Goal: Information Seeking & Learning: Find specific fact

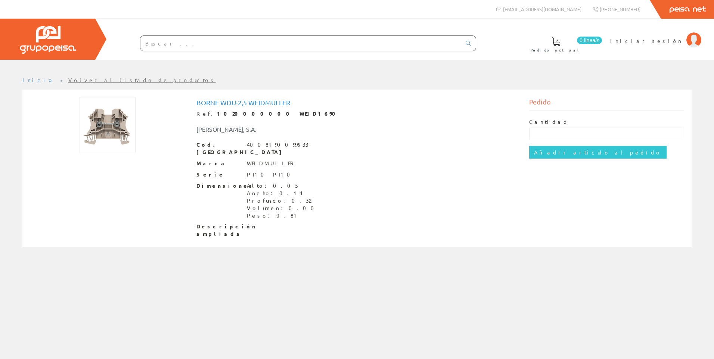
click at [176, 46] on input "text" at bounding box center [300, 43] width 321 height 15
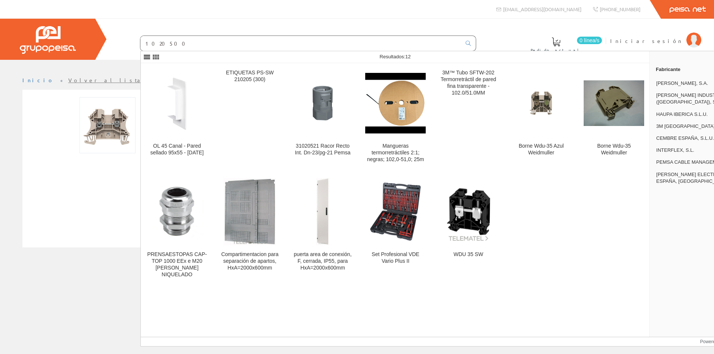
type input "1020500"
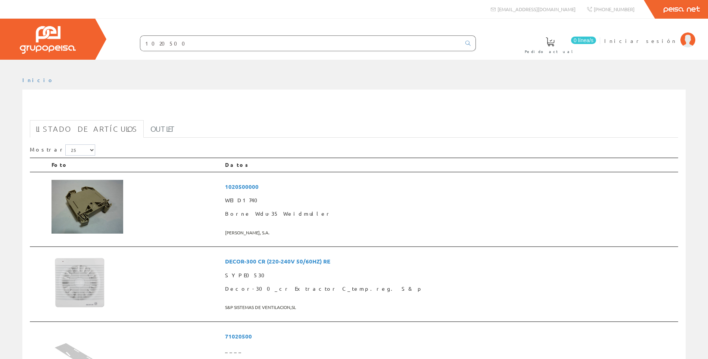
click at [158, 45] on input "1020500" at bounding box center [300, 43] width 321 height 15
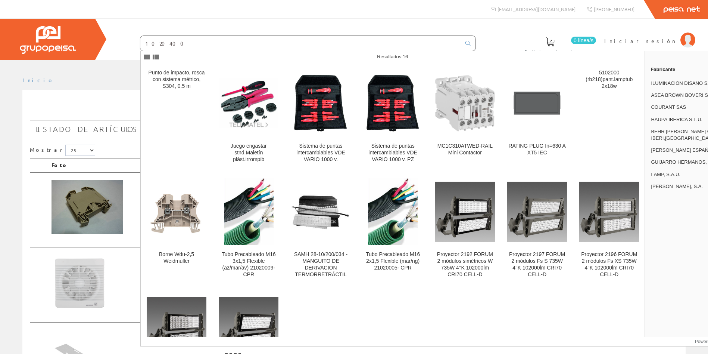
type input "1020400"
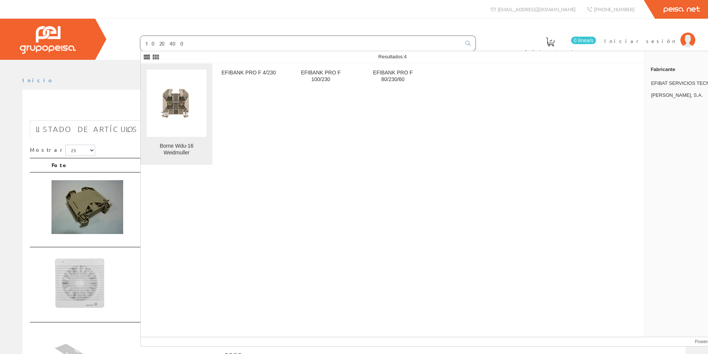
click at [171, 134] on figure at bounding box center [177, 102] width 60 height 67
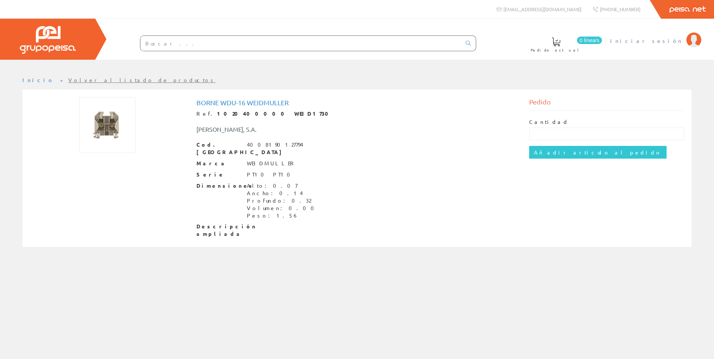
click at [675, 40] on span "Iniciar sesión" at bounding box center [646, 40] width 72 height 7
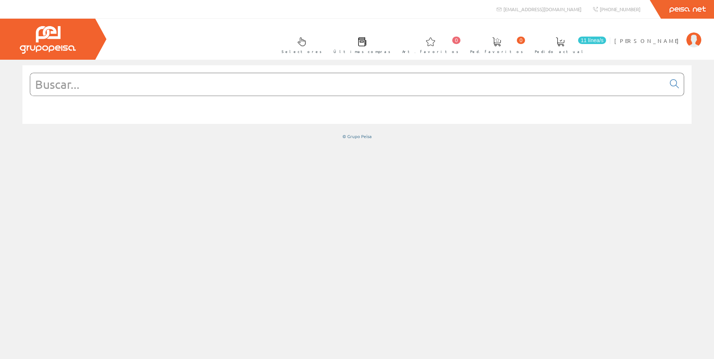
click at [356, 90] on input "text" at bounding box center [347, 84] width 635 height 22
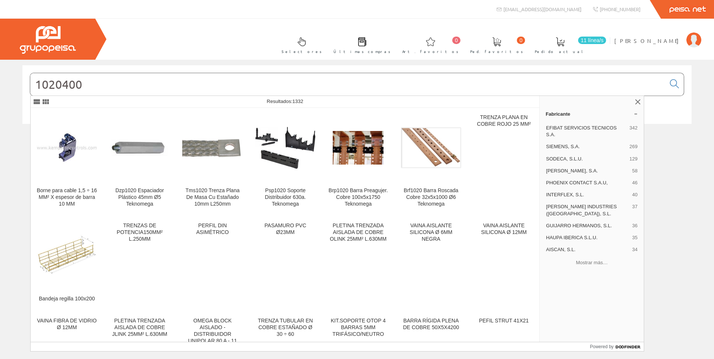
type input "1020400"
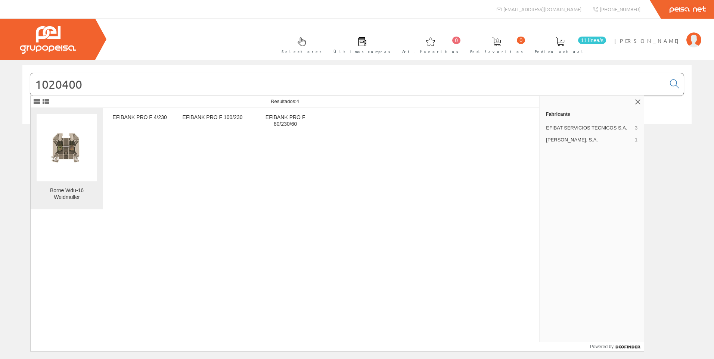
click at [77, 160] on img at bounding box center [67, 148] width 61 height 60
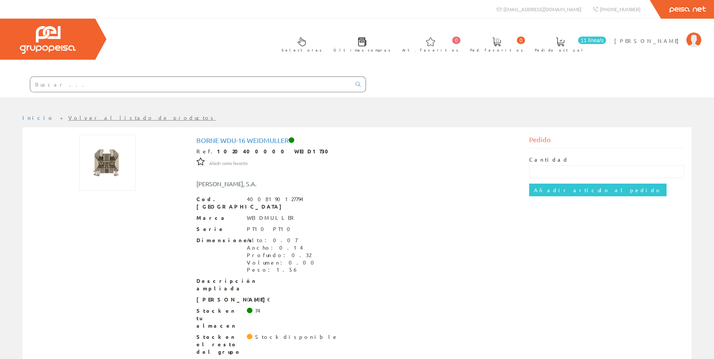
click at [96, 86] on input "text" at bounding box center [190, 84] width 321 height 15
click at [117, 86] on input "text" at bounding box center [190, 84] width 321 height 15
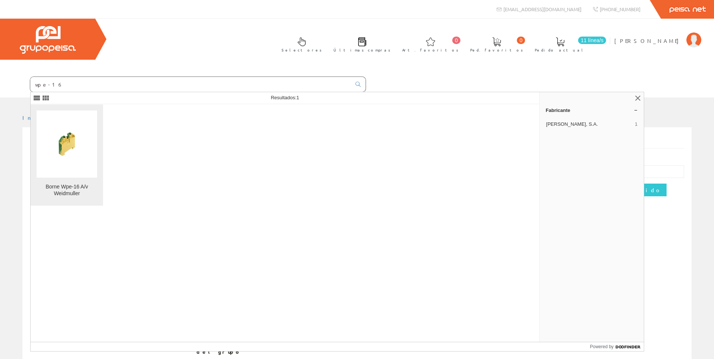
type input "wpe-16"
click at [61, 143] on img at bounding box center [67, 144] width 61 height 61
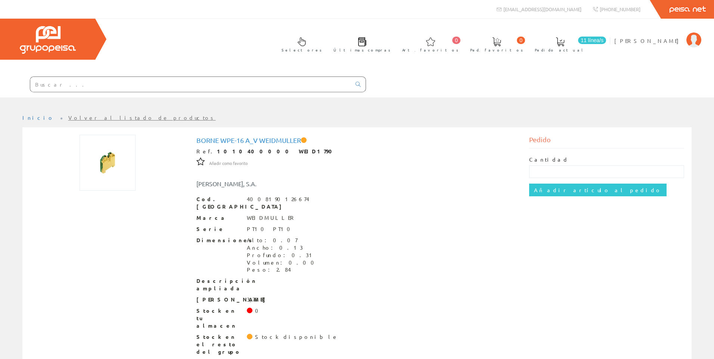
click at [71, 86] on input "text" at bounding box center [190, 84] width 321 height 15
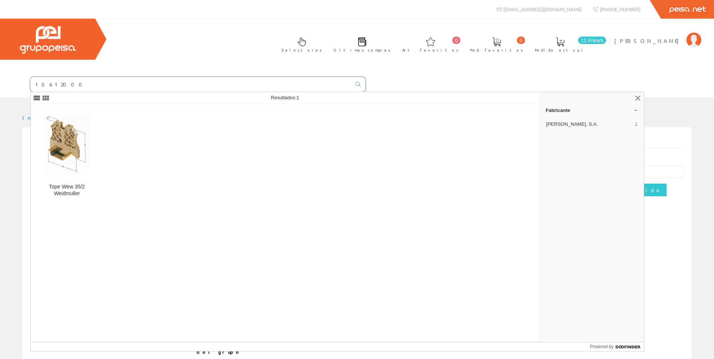
type input "10612000"
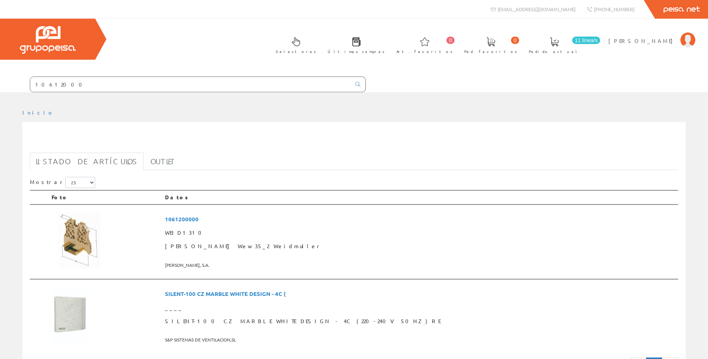
click at [67, 167] on link "Listado de artículos" at bounding box center [87, 162] width 114 height 18
click at [66, 226] on img at bounding box center [80, 241] width 56 height 56
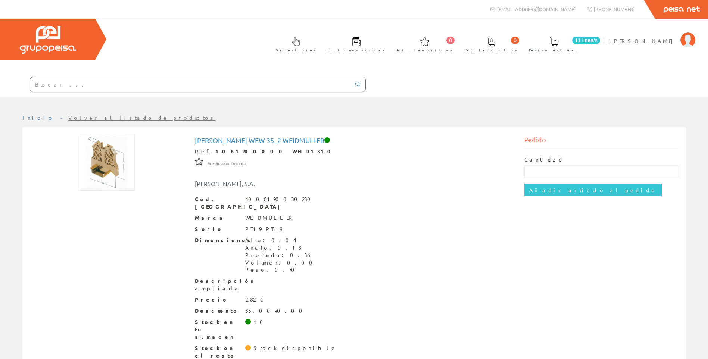
click at [88, 84] on input "text" at bounding box center [190, 84] width 321 height 15
click at [96, 87] on input "text" at bounding box center [190, 84] width 321 height 15
